Goal: Browse casually: Explore the website without a specific task or goal

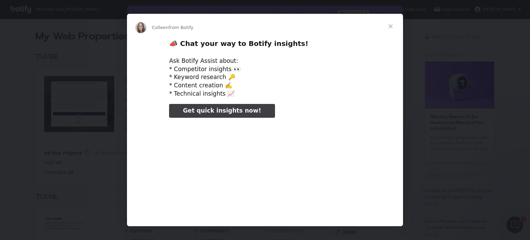
type input "26725"
click at [392, 24] on span "Close" at bounding box center [390, 26] width 25 height 25
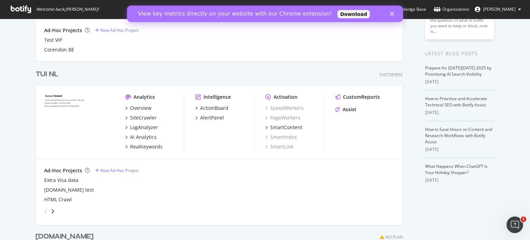
scroll to position [116, 0]
